Goal: Check status: Check status

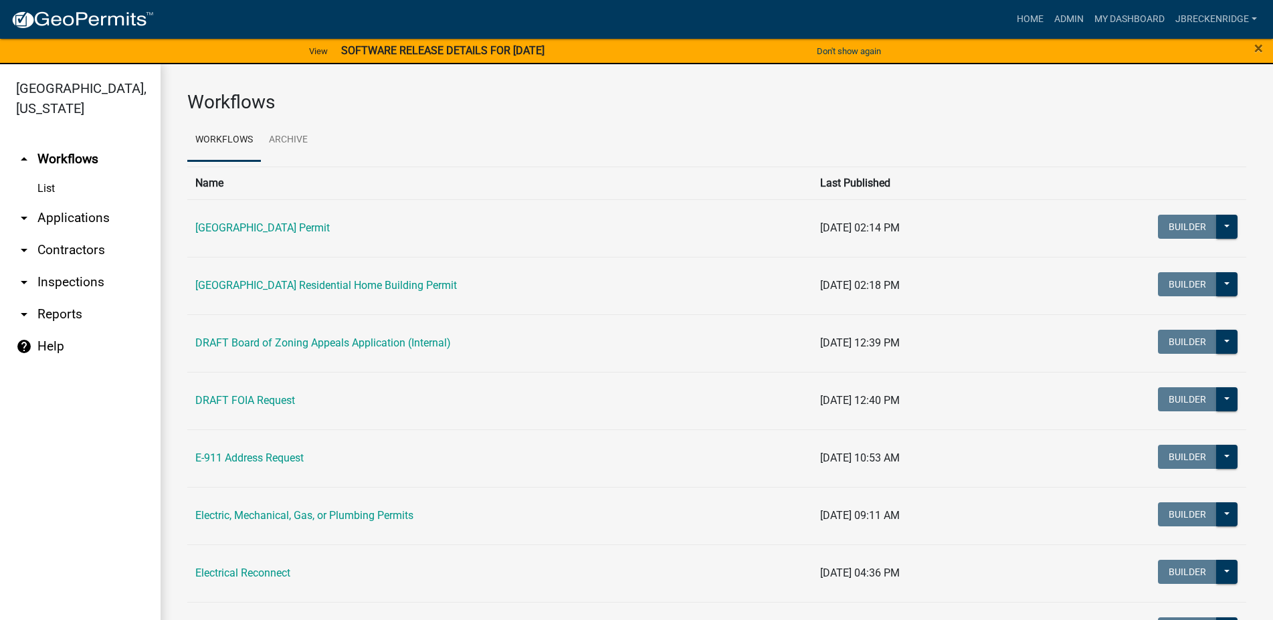
click at [125, 217] on link "arrow_drop_down Applications" at bounding box center [80, 218] width 161 height 32
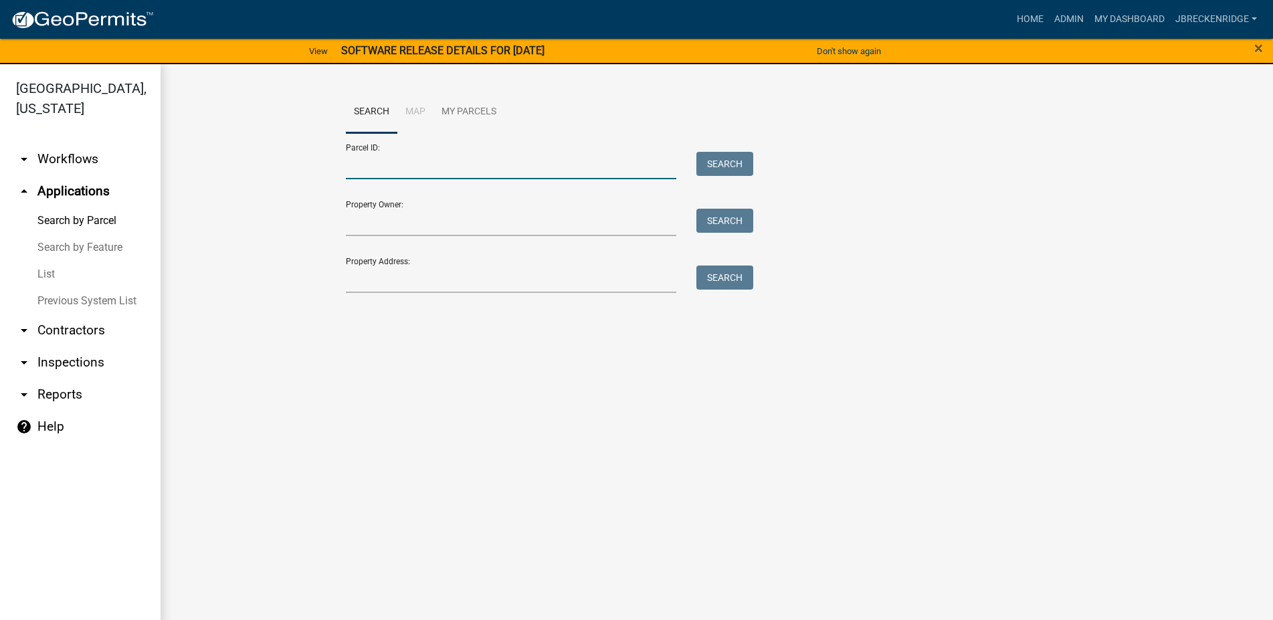
click at [400, 170] on input "Parcel ID:" at bounding box center [511, 165] width 331 height 27
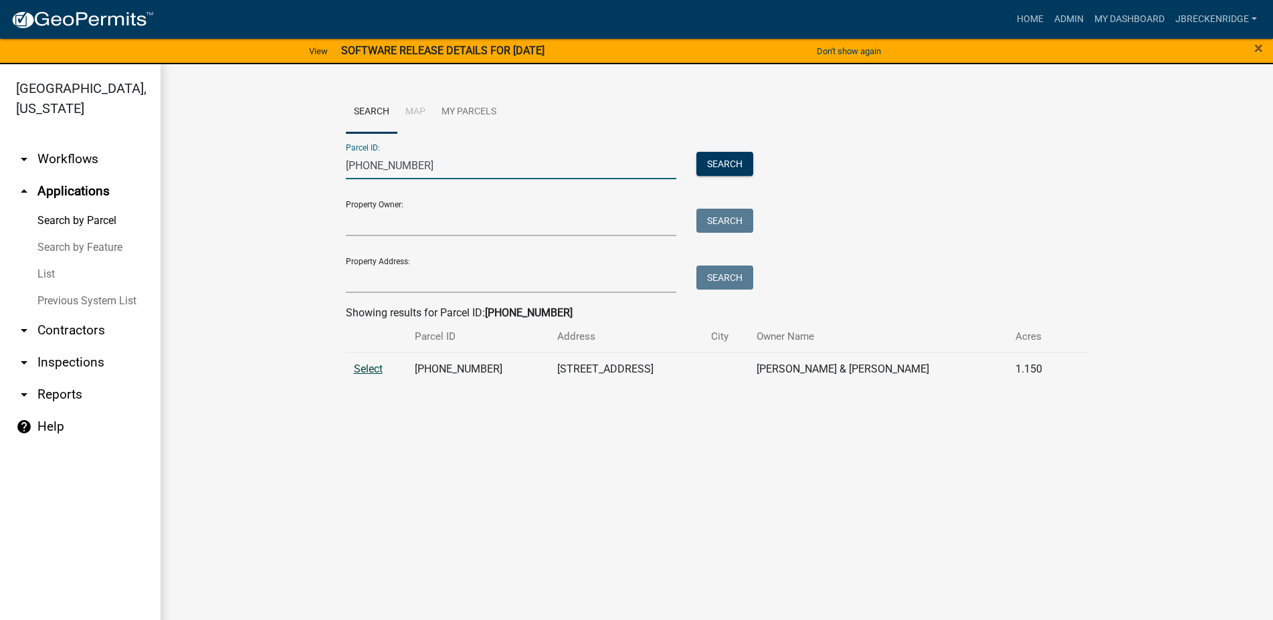
click at [381, 369] on span "Select" at bounding box center [368, 369] width 29 height 13
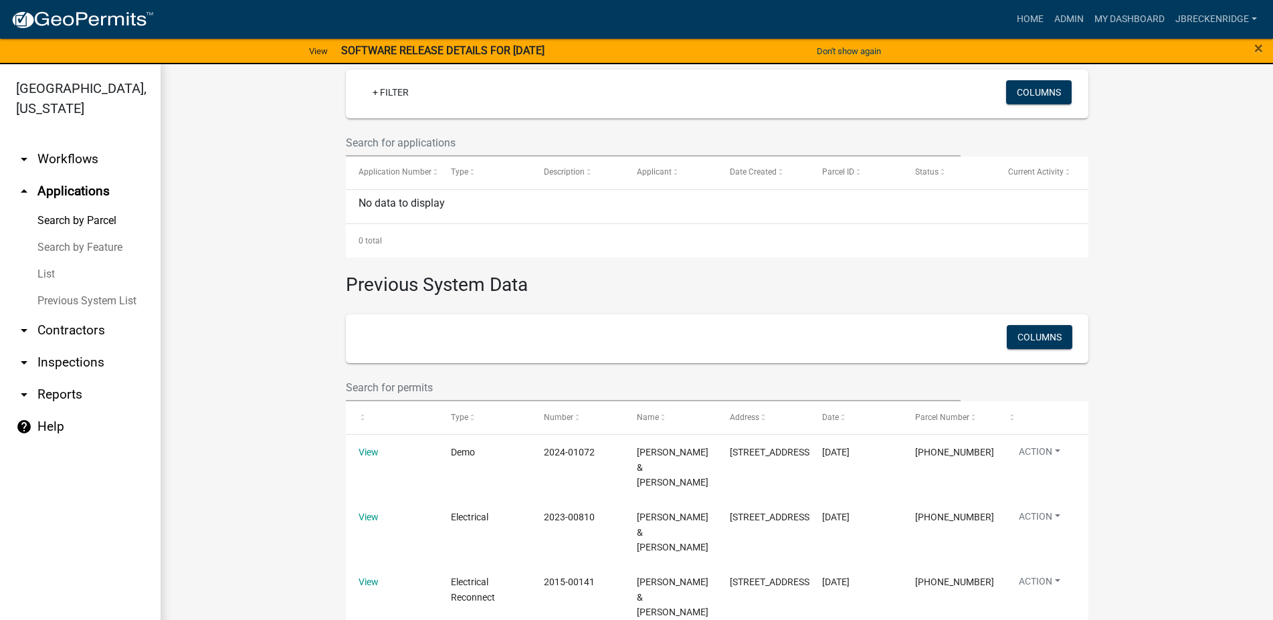
scroll to position [396, 0]
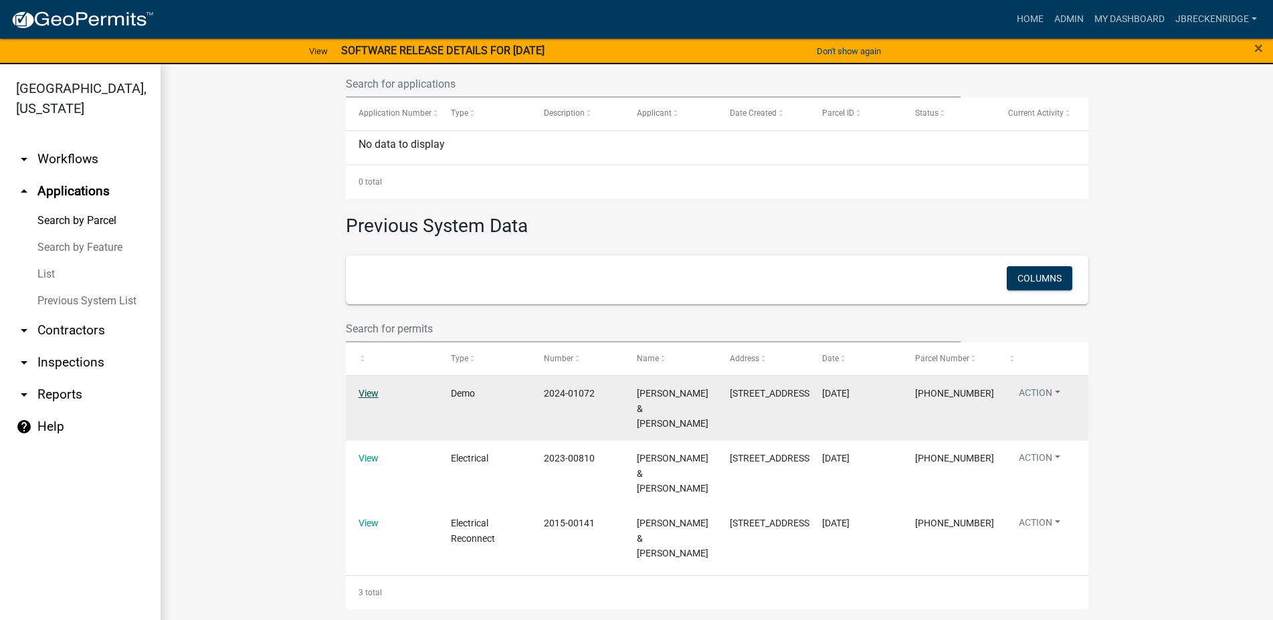
click at [369, 392] on link "View" at bounding box center [369, 393] width 20 height 11
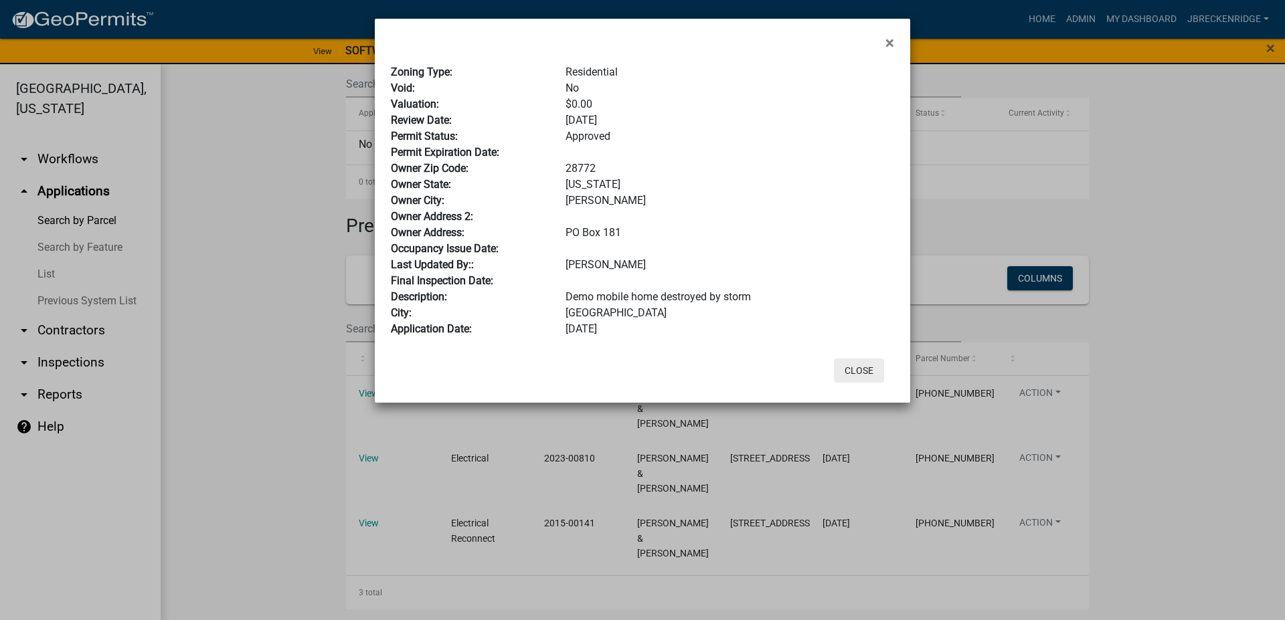
click at [863, 377] on button "Close" at bounding box center [859, 371] width 50 height 24
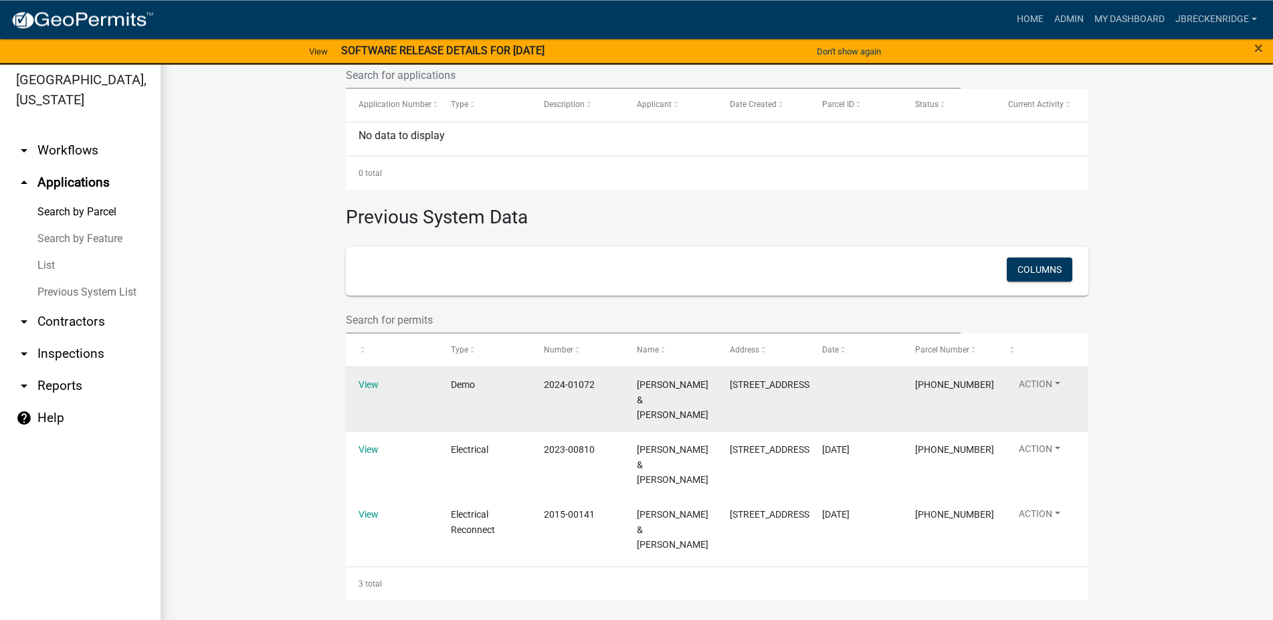
scroll to position [16, 0]
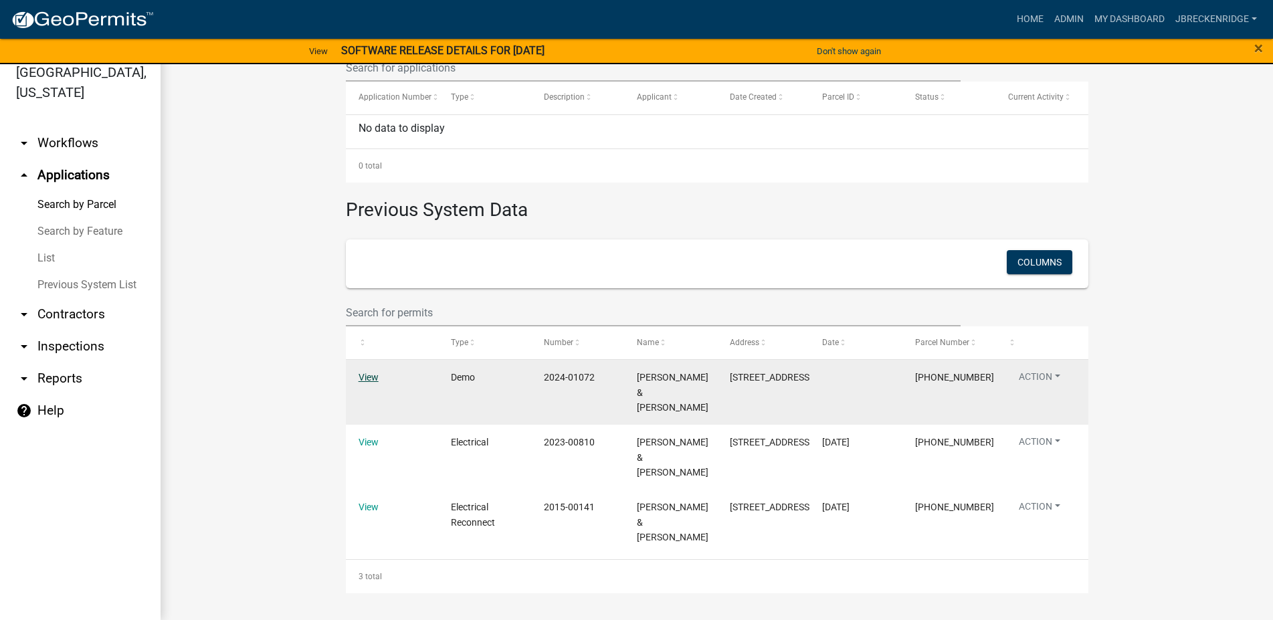
click at [361, 375] on link "View" at bounding box center [369, 377] width 20 height 11
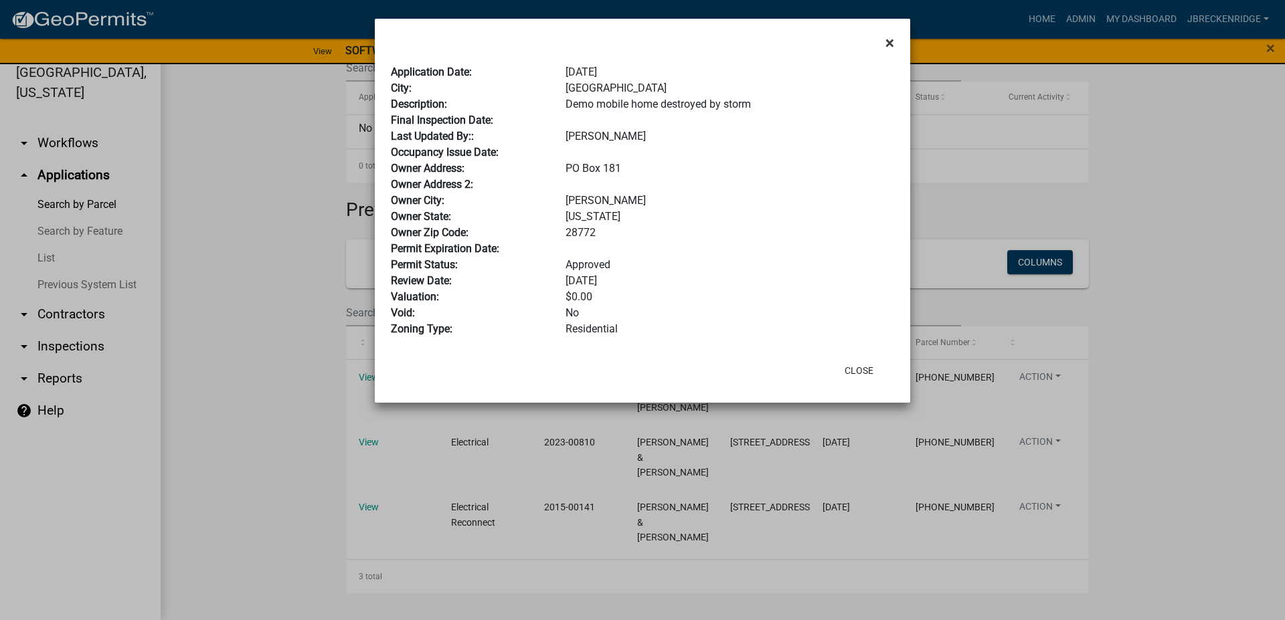
click at [891, 43] on span "×" at bounding box center [889, 42] width 9 height 19
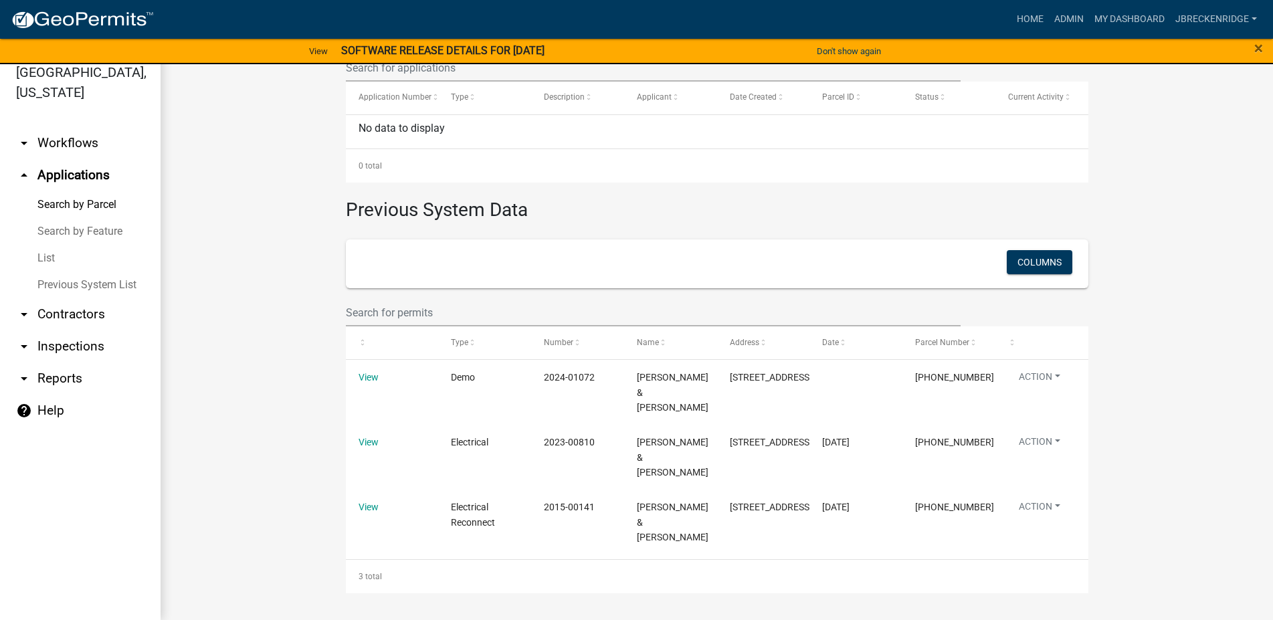
drag, startPoint x: 219, startPoint y: 288, endPoint x: 333, endPoint y: 13, distance: 297.6
click at [219, 287] on wm-workflow-application-search-view "Search Map My Parcels Parcel ID: [PHONE_NUMBER] Search Property Owner: Search P…" at bounding box center [716, 136] width 1059 height 915
click at [269, 431] on wm-workflow-application-search-view "Search Map My Parcels Parcel ID: [PHONE_NUMBER] Search Property Owner: Search P…" at bounding box center [716, 136] width 1059 height 915
click at [83, 206] on link "Search by Parcel" at bounding box center [80, 204] width 161 height 27
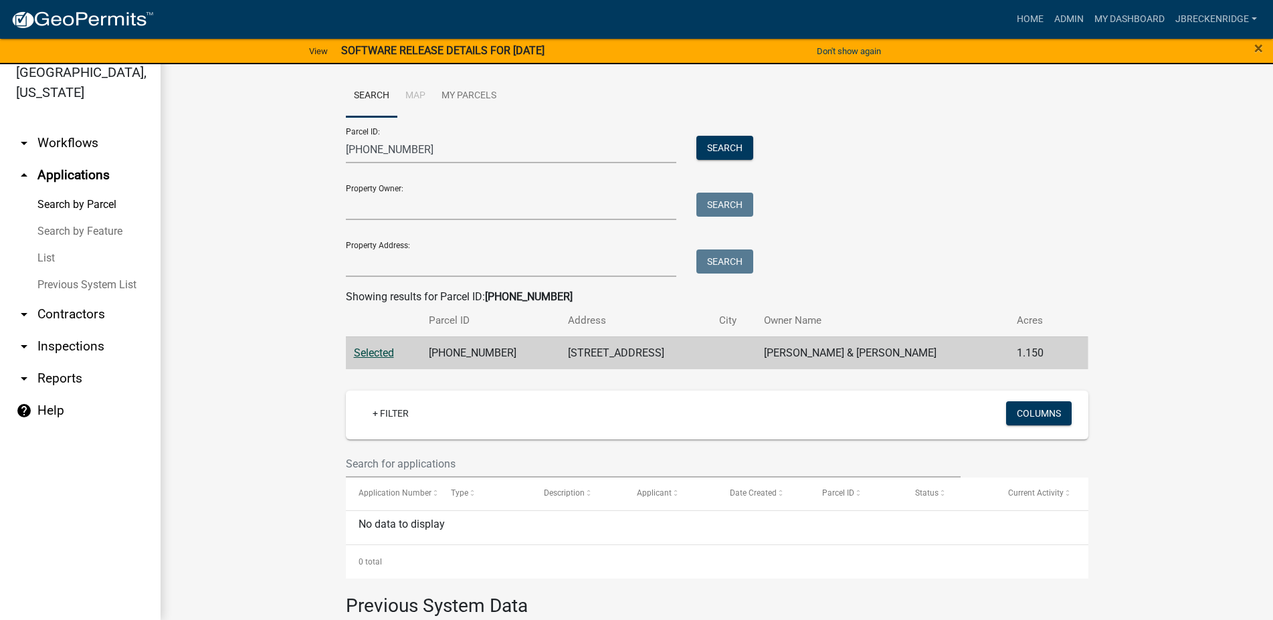
scroll to position [0, 0]
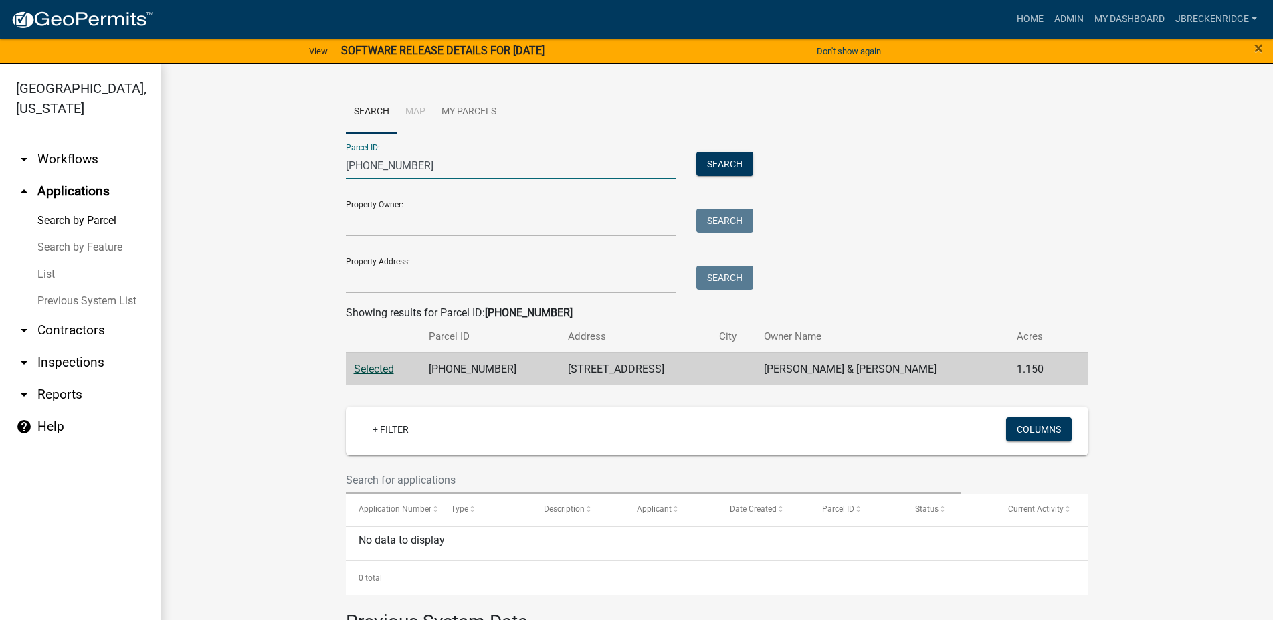
drag, startPoint x: 441, startPoint y: 165, endPoint x: 315, endPoint y: 165, distance: 126.5
click at [346, 165] on input "[PHONE_NUMBER]" at bounding box center [511, 165] width 331 height 27
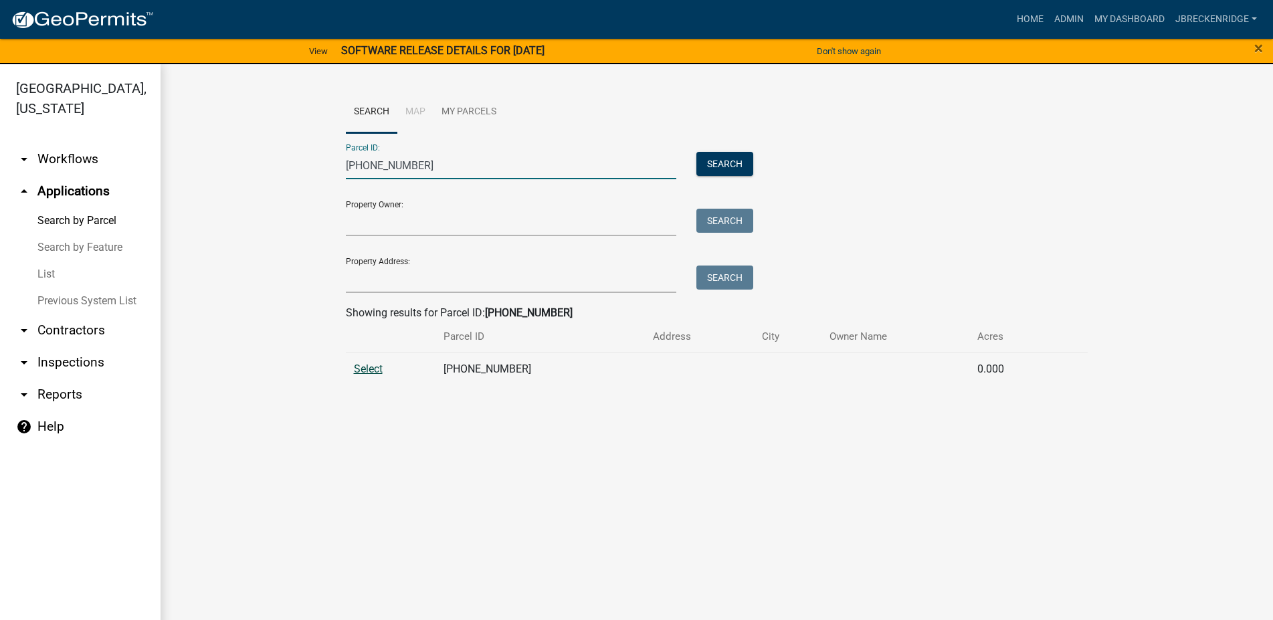
type input "[PHONE_NUMBER]"
click at [371, 367] on span "Select" at bounding box center [368, 369] width 29 height 13
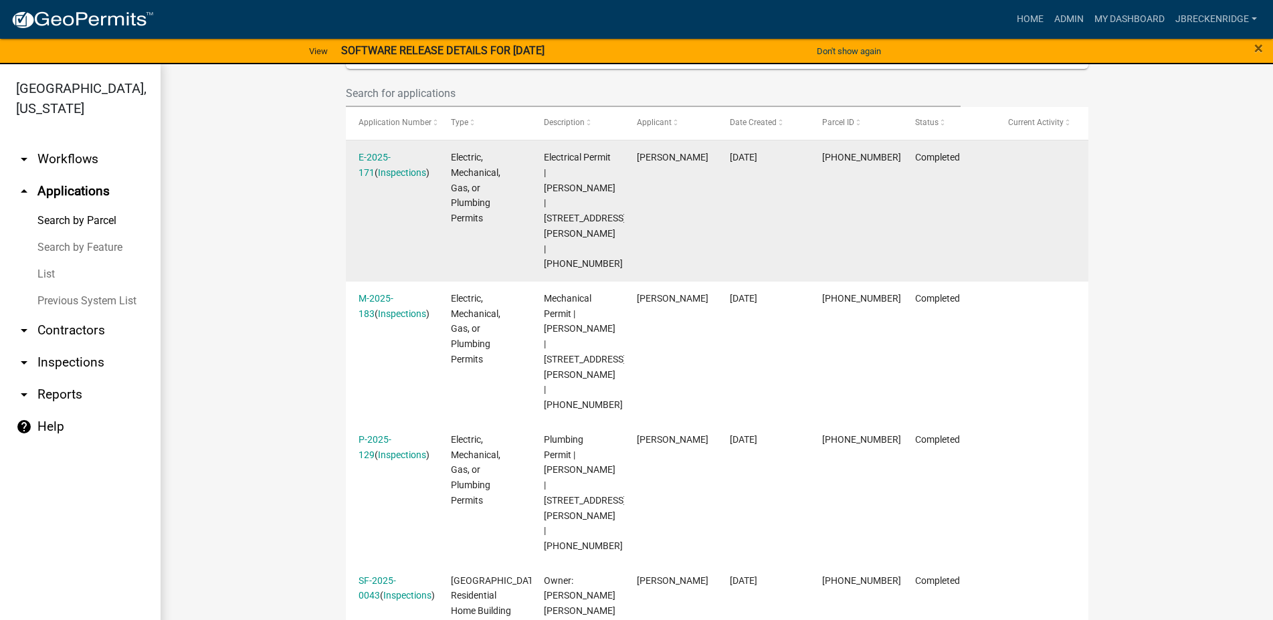
scroll to position [426, 0]
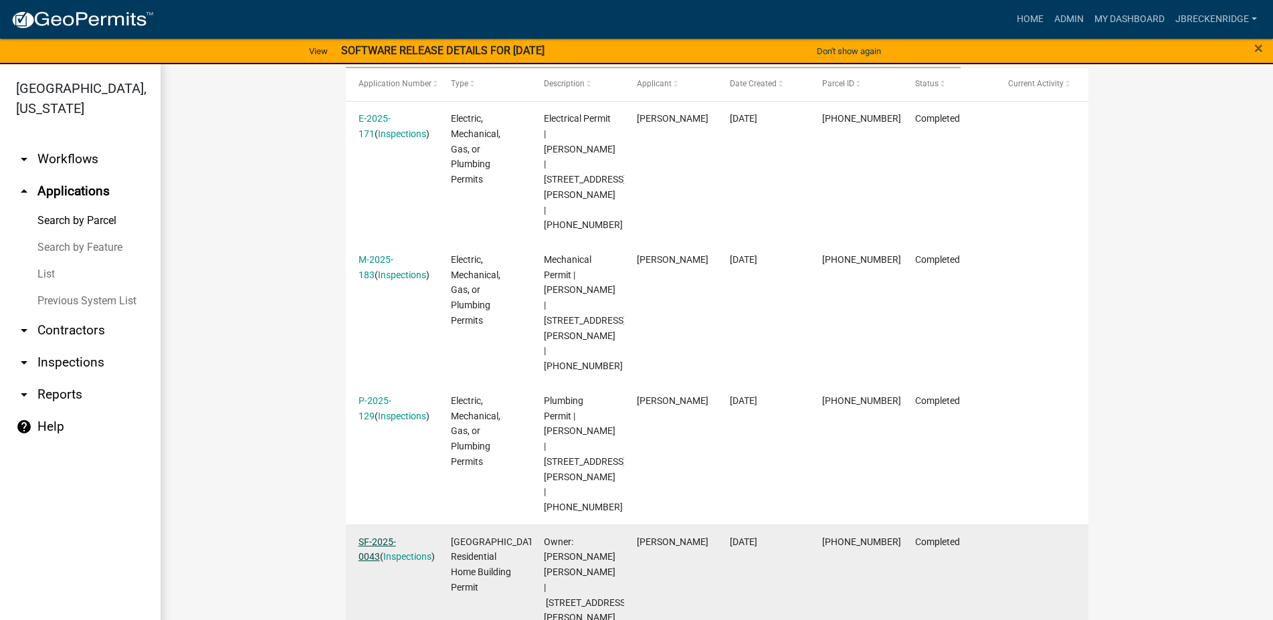
click at [376, 537] on link "SF-2025-0043" at bounding box center [377, 550] width 37 height 26
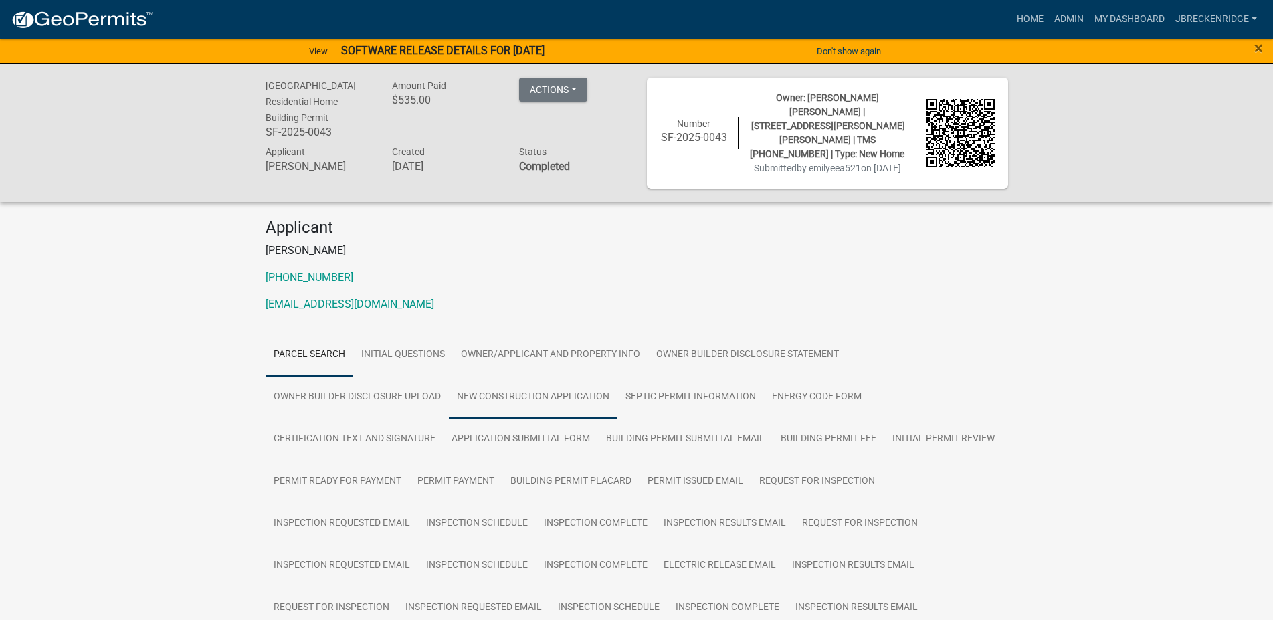
click at [553, 389] on link "New Construction Application" at bounding box center [533, 397] width 169 height 43
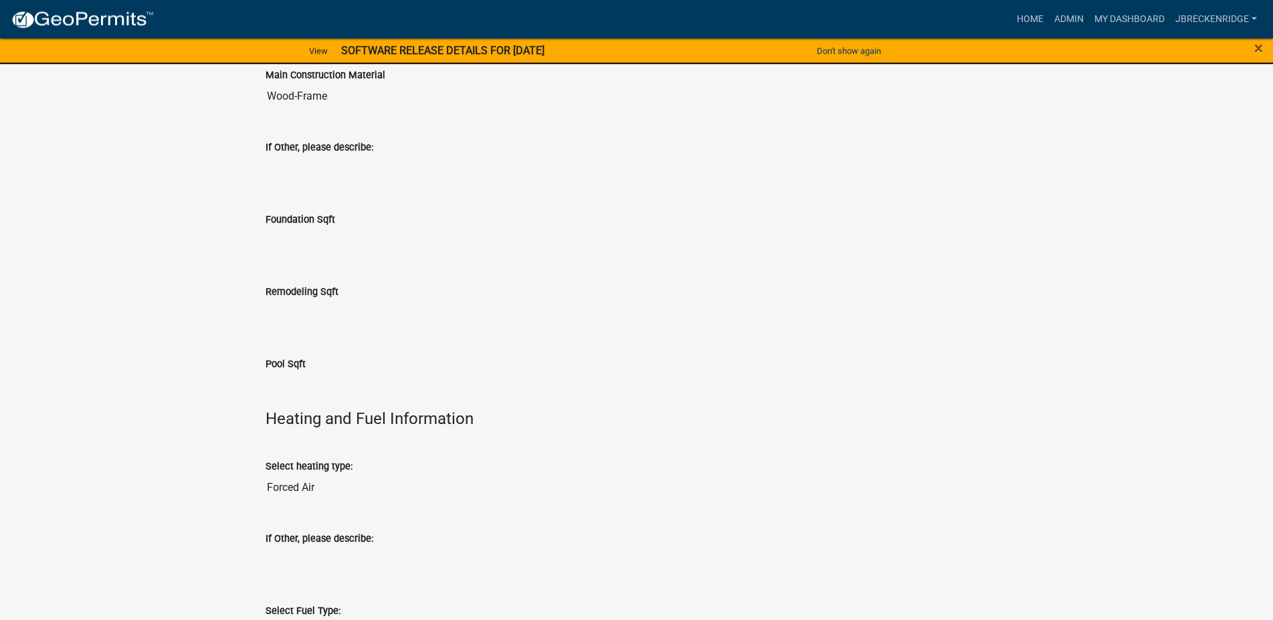
scroll to position [2578, 0]
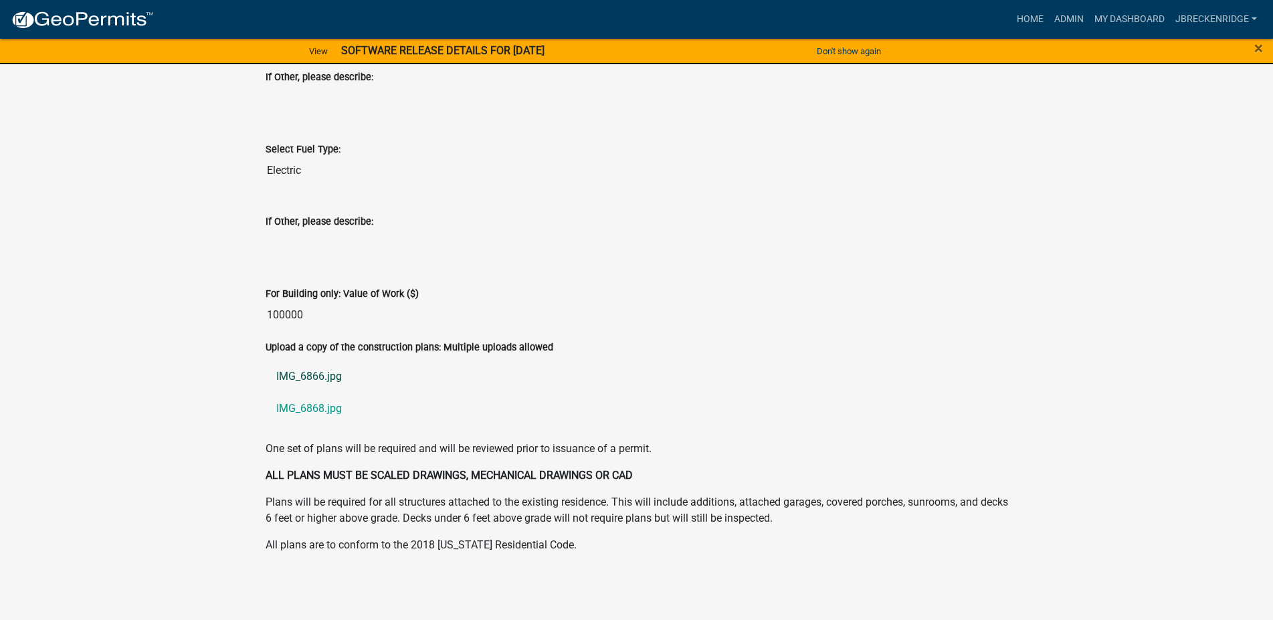
click at [311, 384] on link "IMG_6866.jpg" at bounding box center [637, 377] width 743 height 32
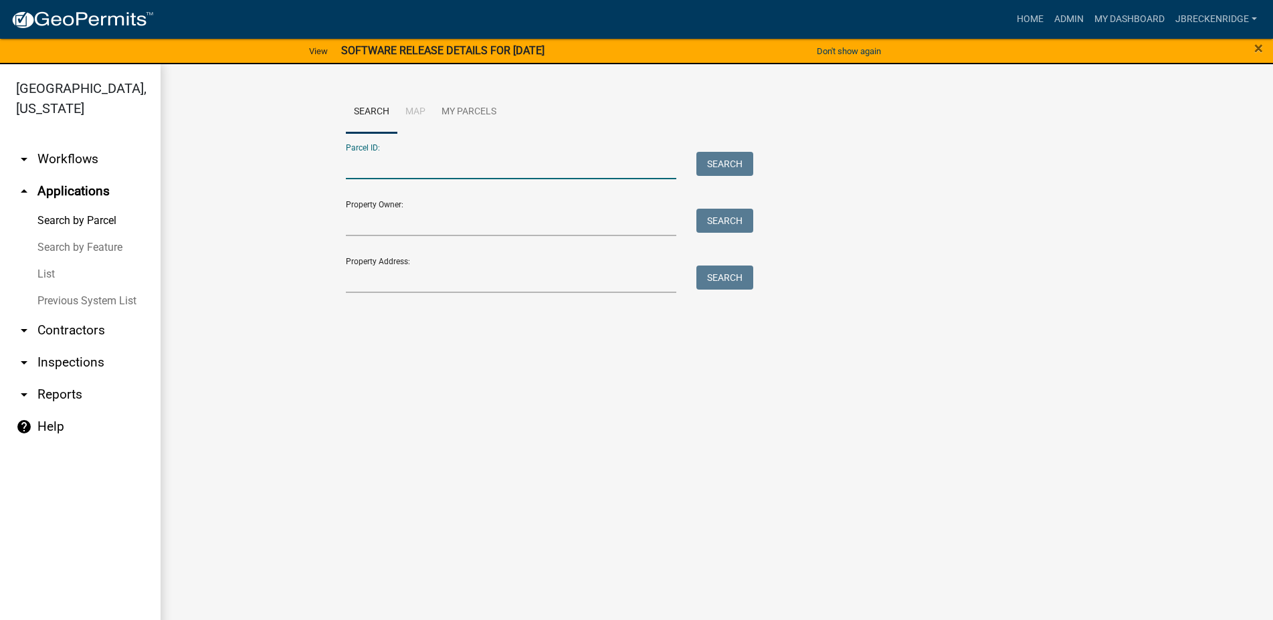
click at [417, 177] on input "Parcel ID:" at bounding box center [511, 165] width 331 height 27
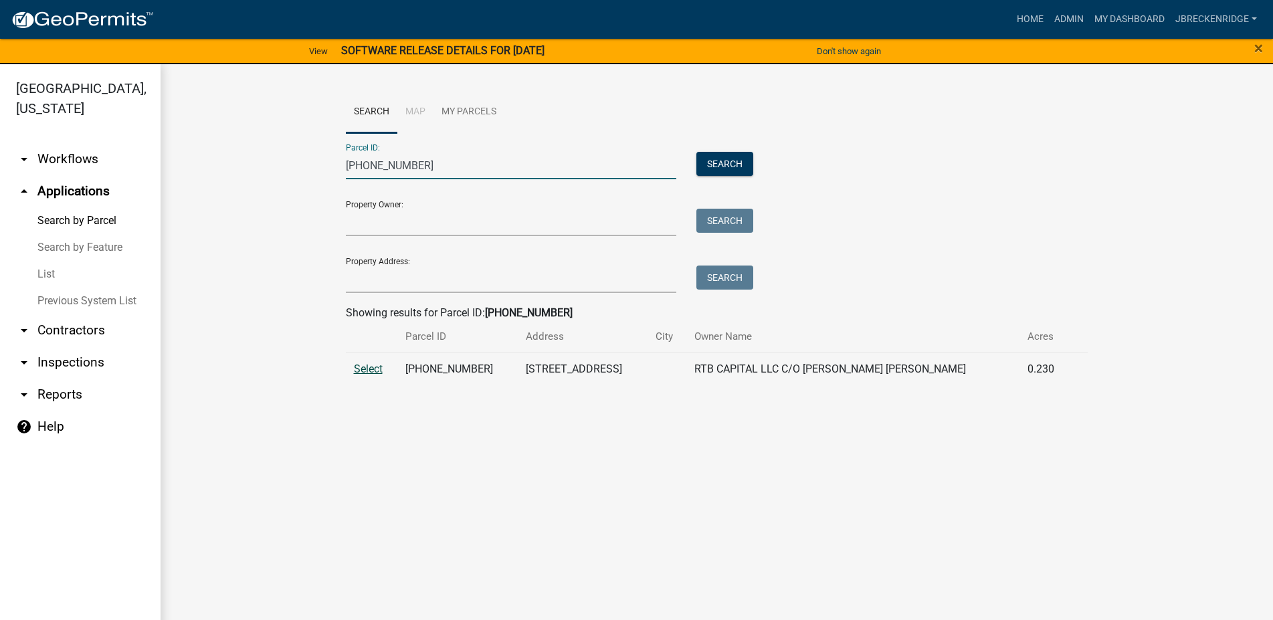
type input "[PHONE_NUMBER]"
click at [368, 371] on span "Select" at bounding box center [368, 369] width 29 height 13
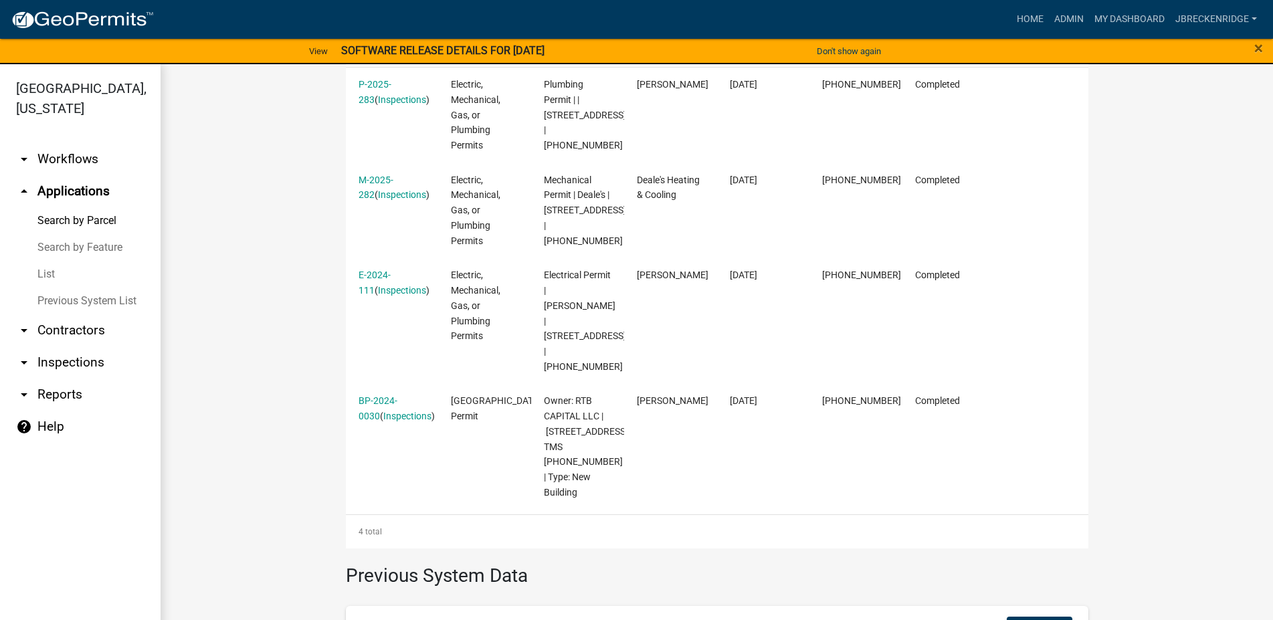
scroll to position [458, 0]
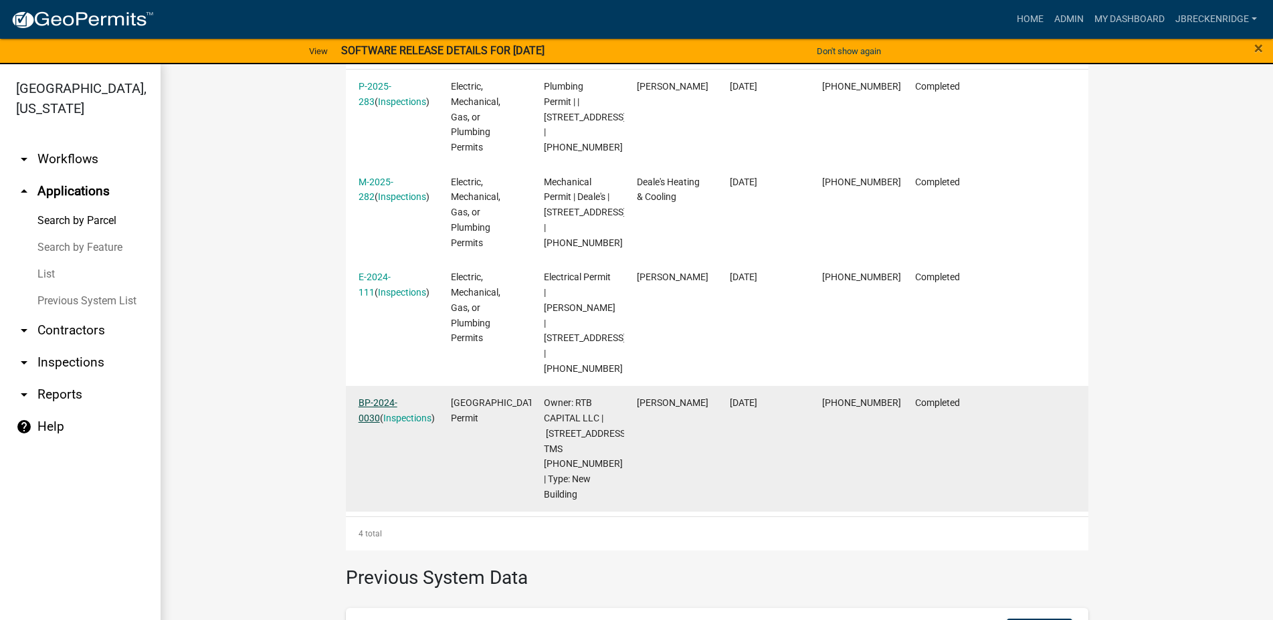
click at [391, 398] on link "BP-2024-0030" at bounding box center [378, 411] width 39 height 26
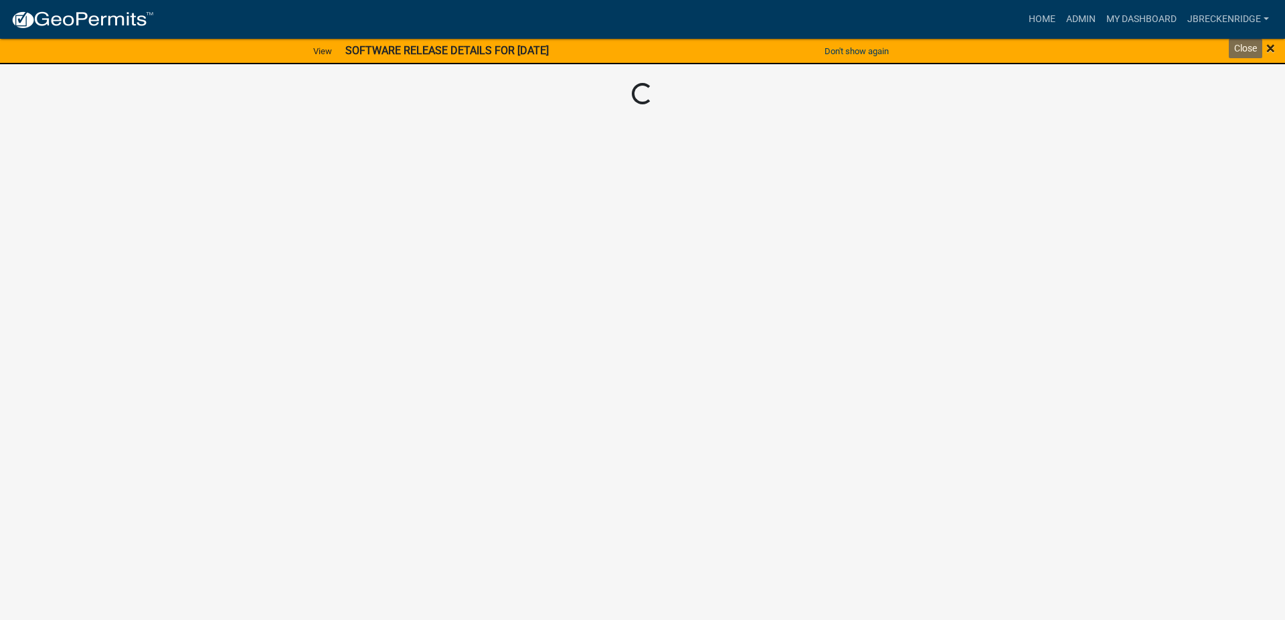
click at [1271, 46] on span "×" at bounding box center [1270, 48] width 9 height 19
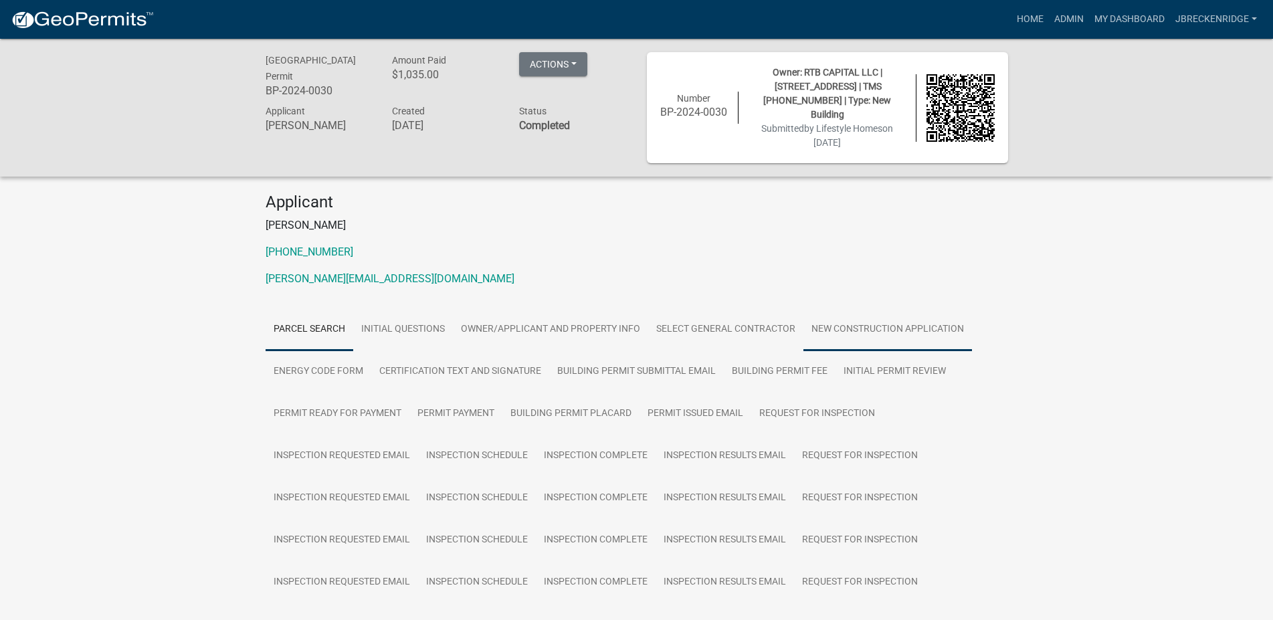
click at [832, 309] on link "New Construction Application" at bounding box center [888, 329] width 169 height 43
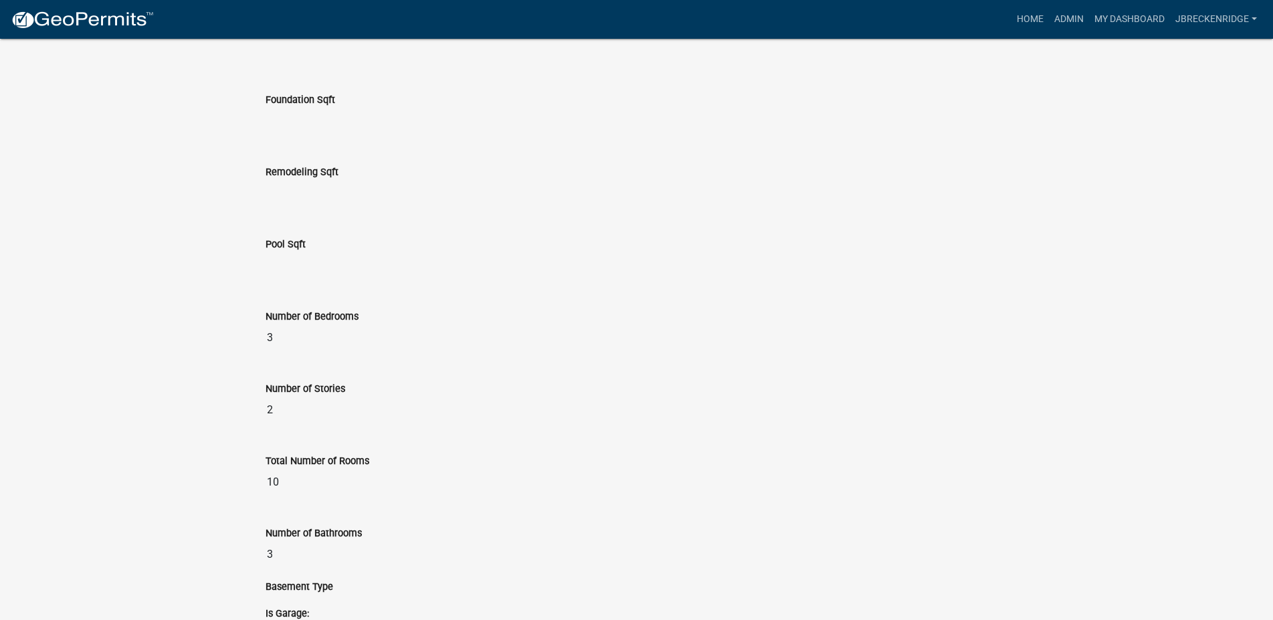
scroll to position [2048, 0]
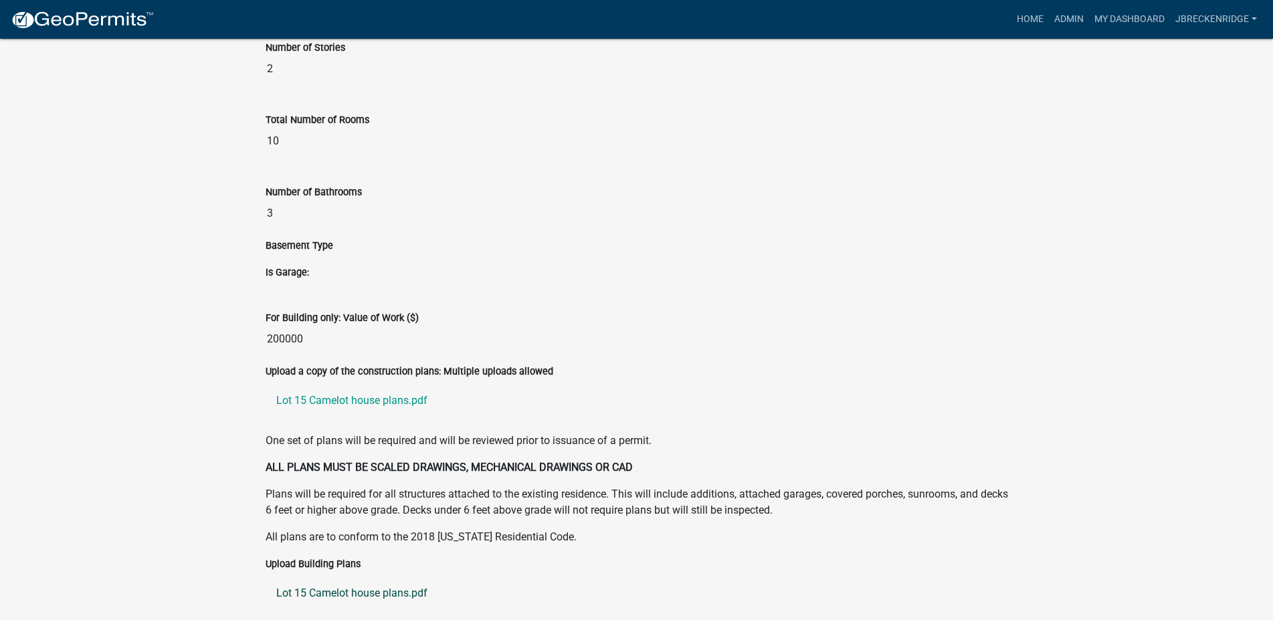
click at [340, 580] on link "Lot 15 Camelot house plans.pdf" at bounding box center [637, 594] width 743 height 32
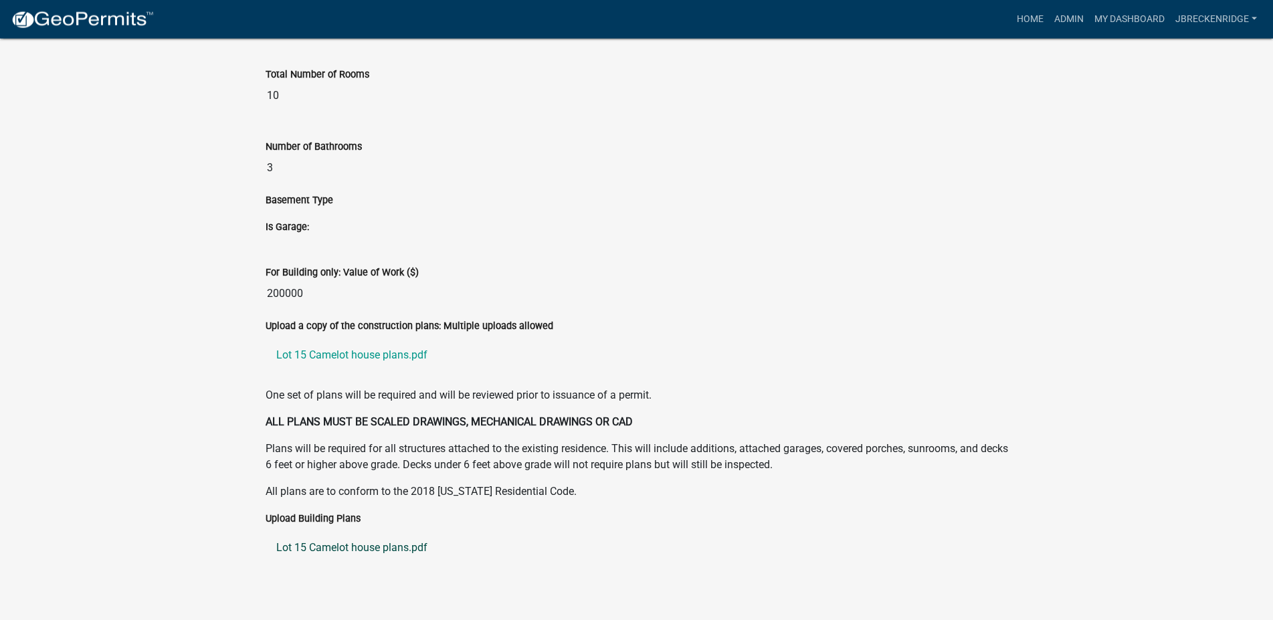
scroll to position [2095, 0]
click at [395, 533] on link "Lot 15 Camelot house plans.pdf" at bounding box center [637, 546] width 743 height 32
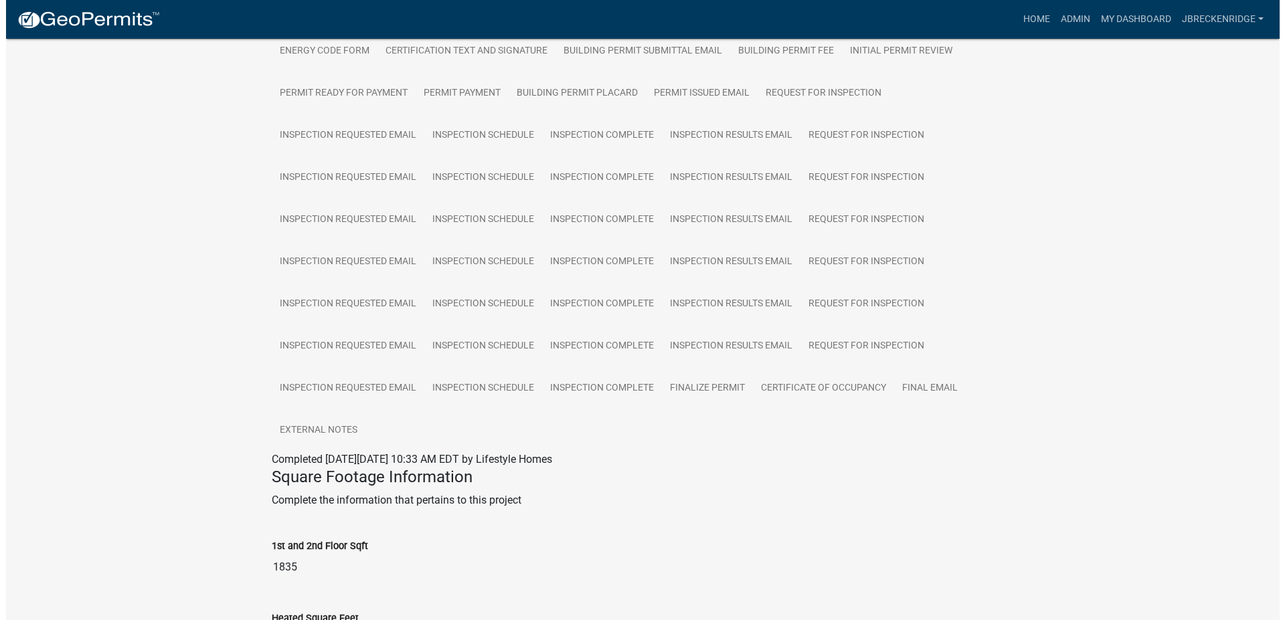
scroll to position [0, 0]
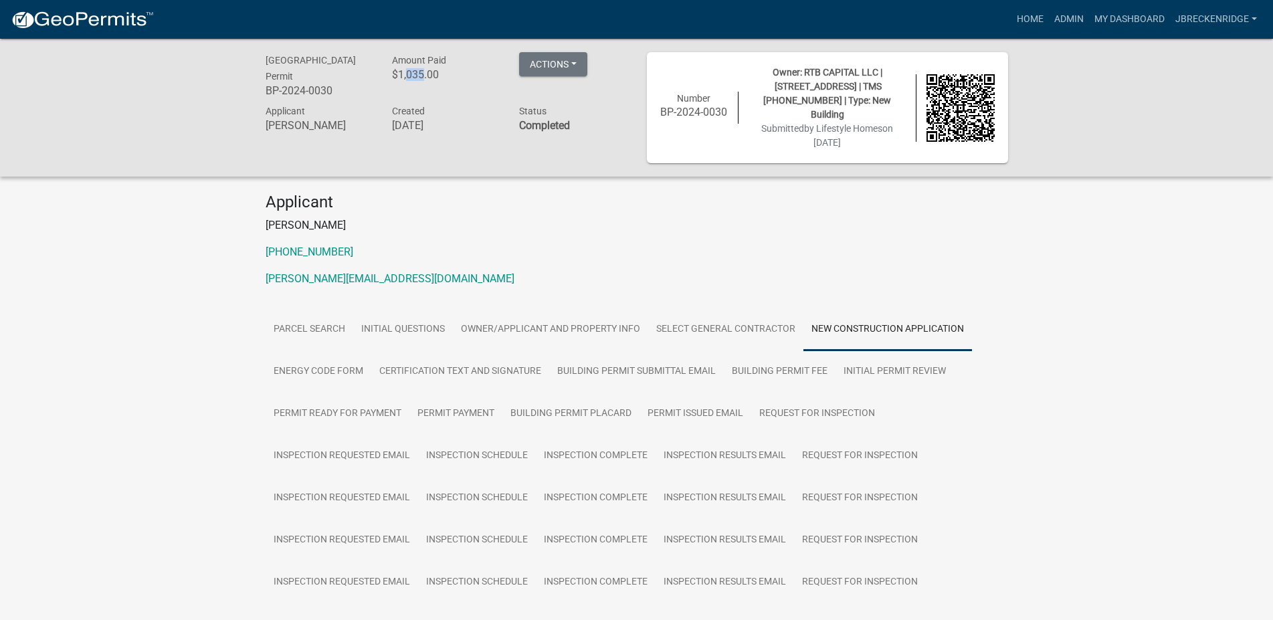
drag, startPoint x: 425, startPoint y: 77, endPoint x: 409, endPoint y: 80, distance: 16.3
click at [409, 80] on h6 "$1,035.00" at bounding box center [445, 74] width 107 height 13
click at [424, 136] on div "Created [DATE]" at bounding box center [445, 120] width 127 height 34
